Goal: Browse casually

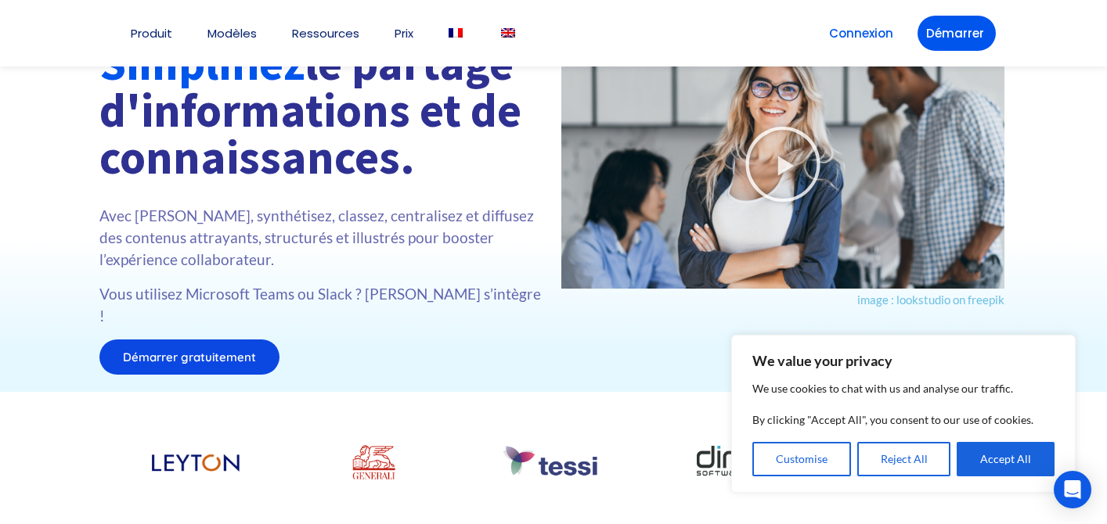
scroll to position [43, 0]
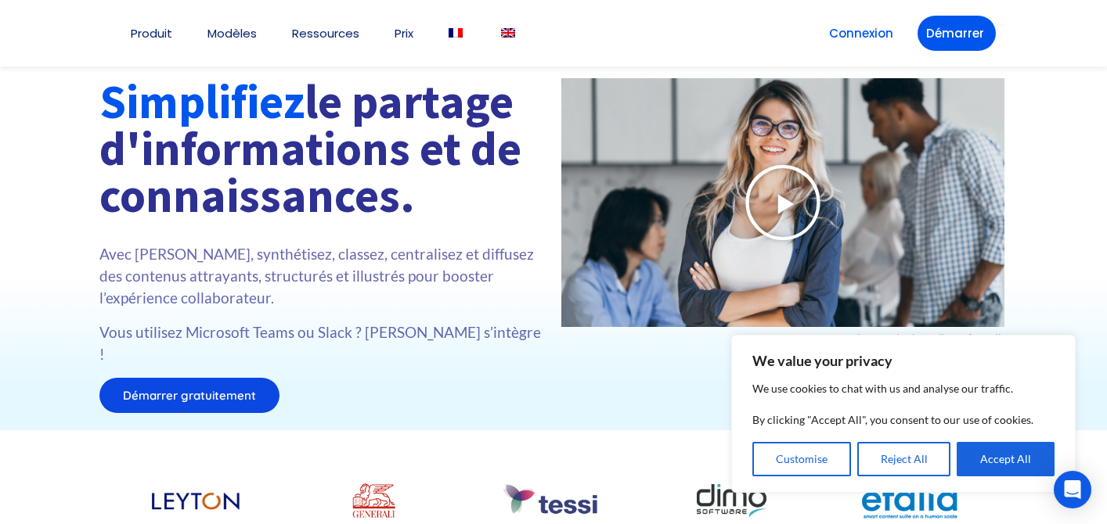
click at [808, 214] on icon at bounding box center [783, 203] width 78 height 78
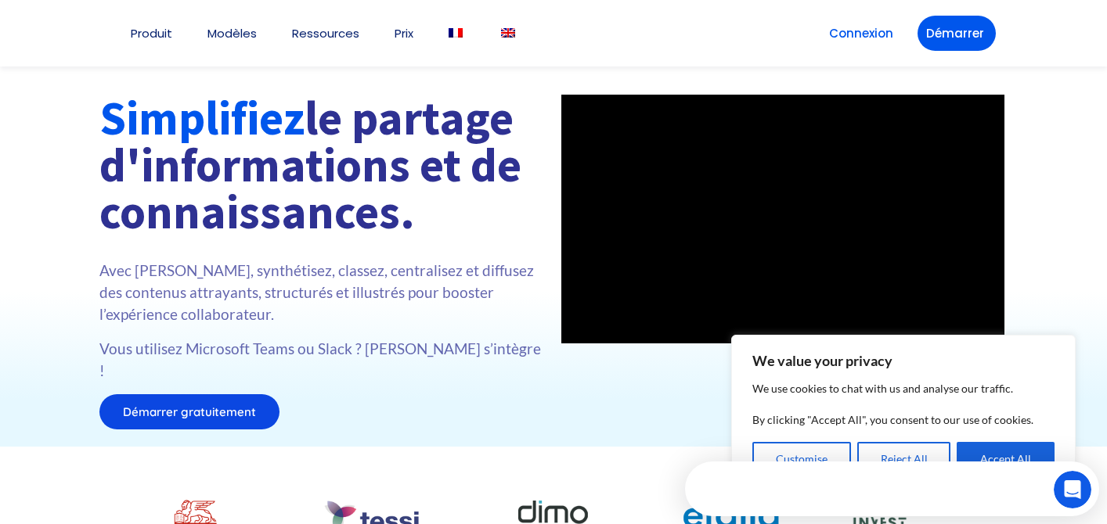
scroll to position [0, 0]
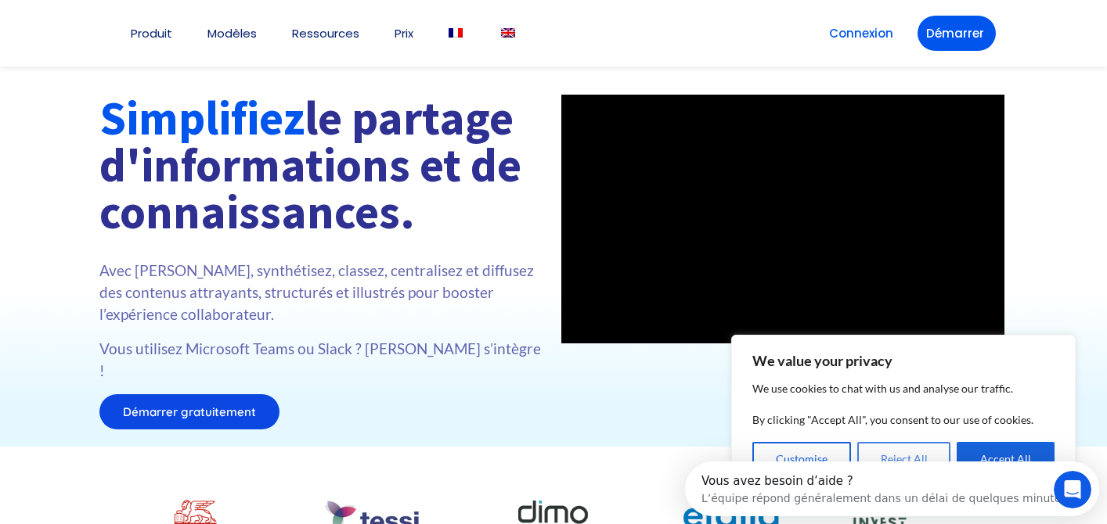
click at [893, 449] on button "Reject All" at bounding box center [904, 459] width 94 height 34
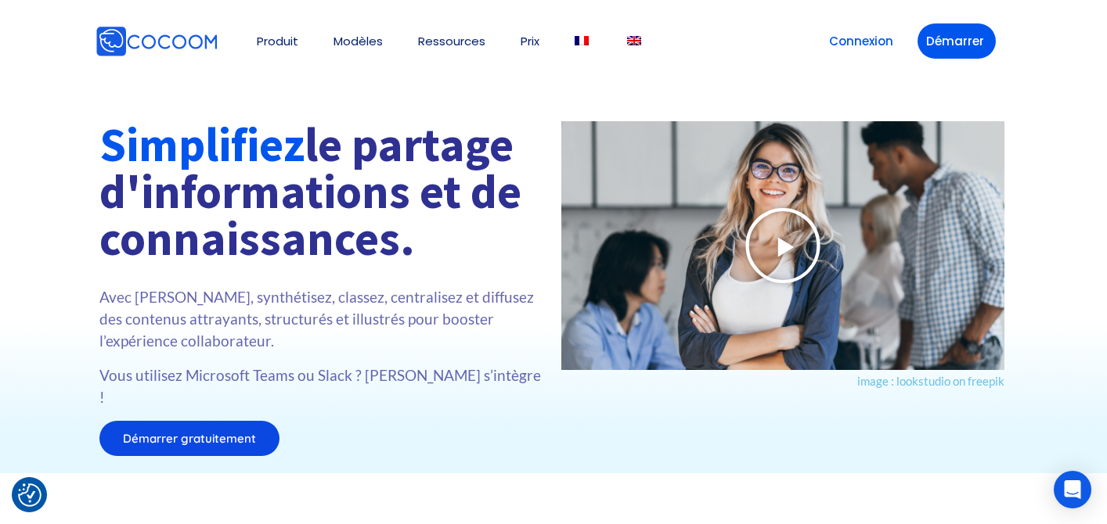
click at [794, 247] on icon at bounding box center [783, 246] width 78 height 78
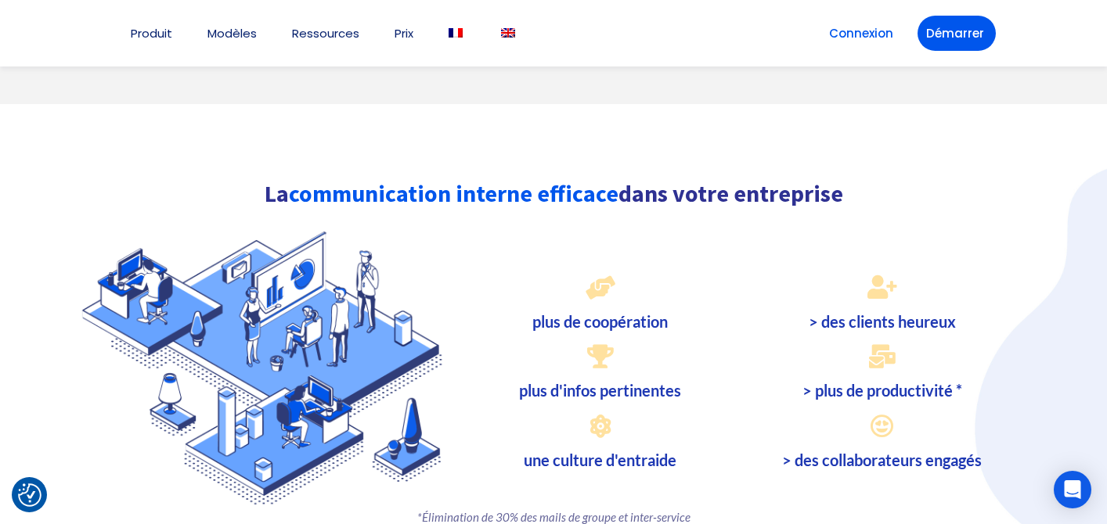
scroll to position [1719, 0]
